Goal: Find specific page/section

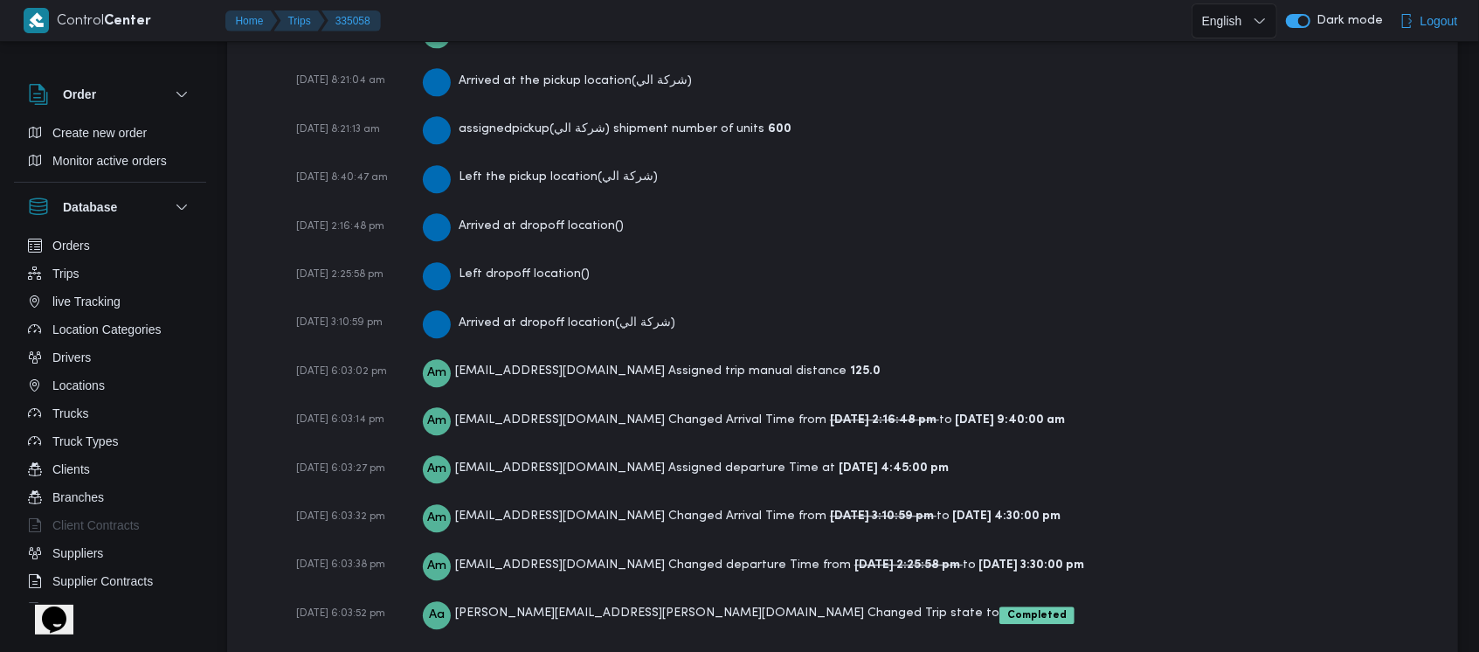
scroll to position [2956, 0]
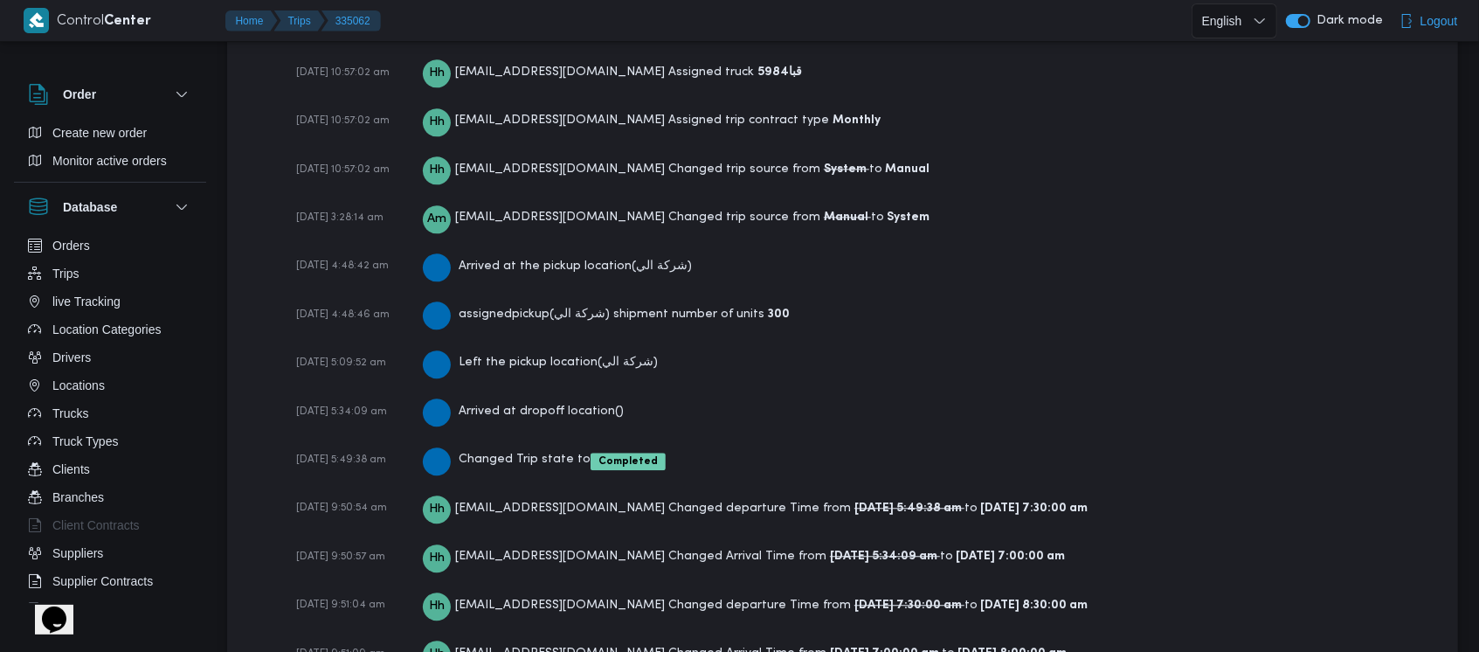
scroll to position [2762, 0]
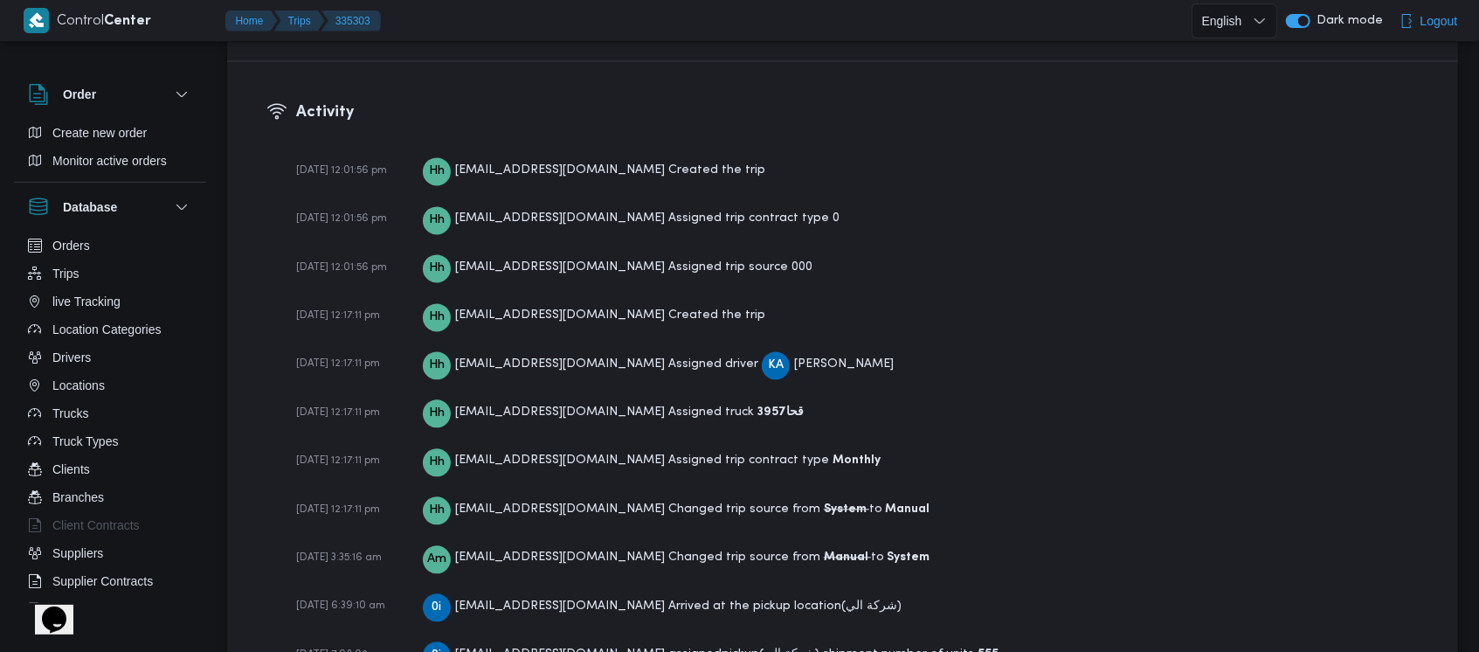
scroll to position [2366, 0]
